Goal: Navigation & Orientation: Find specific page/section

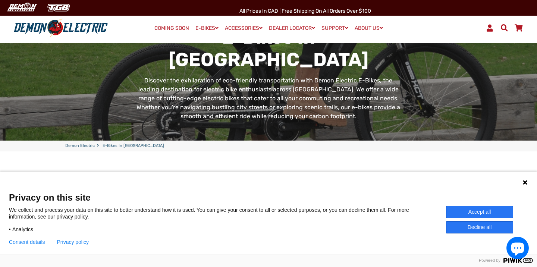
scroll to position [67, 0]
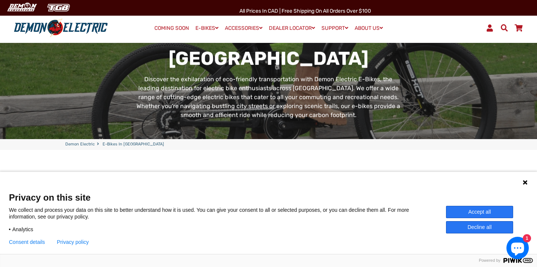
click at [525, 183] on icon at bounding box center [525, 182] width 6 height 6
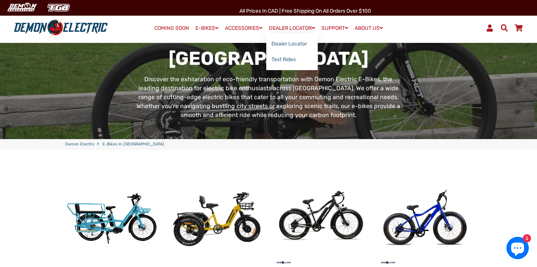
click at [288, 28] on link "DEALER LOCATOR" at bounding box center [291, 28] width 51 height 11
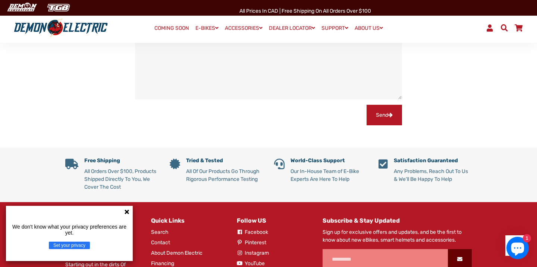
scroll to position [727, 0]
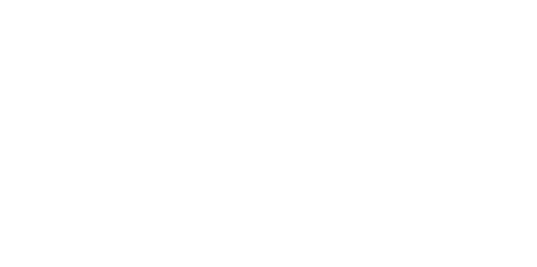
scroll to position [67, 0]
